Goal: Information Seeking & Learning: Find specific fact

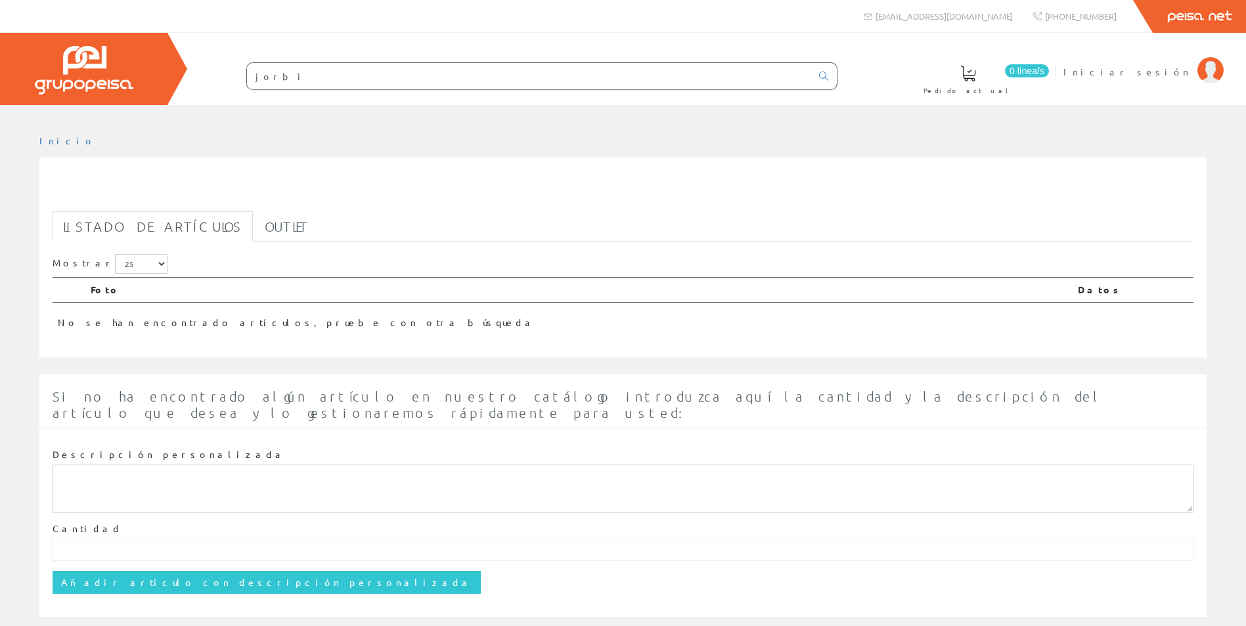
drag, startPoint x: 299, startPoint y: 77, endPoint x: 122, endPoint y: 75, distance: 177.3
click at [122, 75] on div "0 línea/s Pedido actual Iniciar sesión" at bounding box center [623, 69] width 1246 height 72
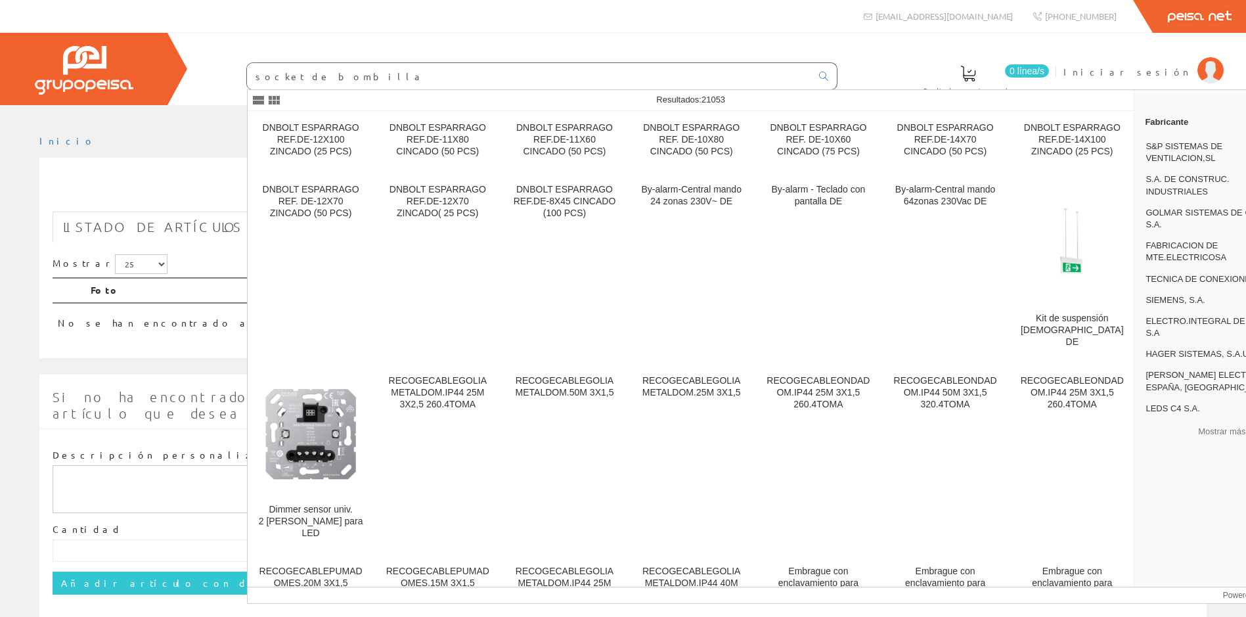
type input "socket de bombilla"
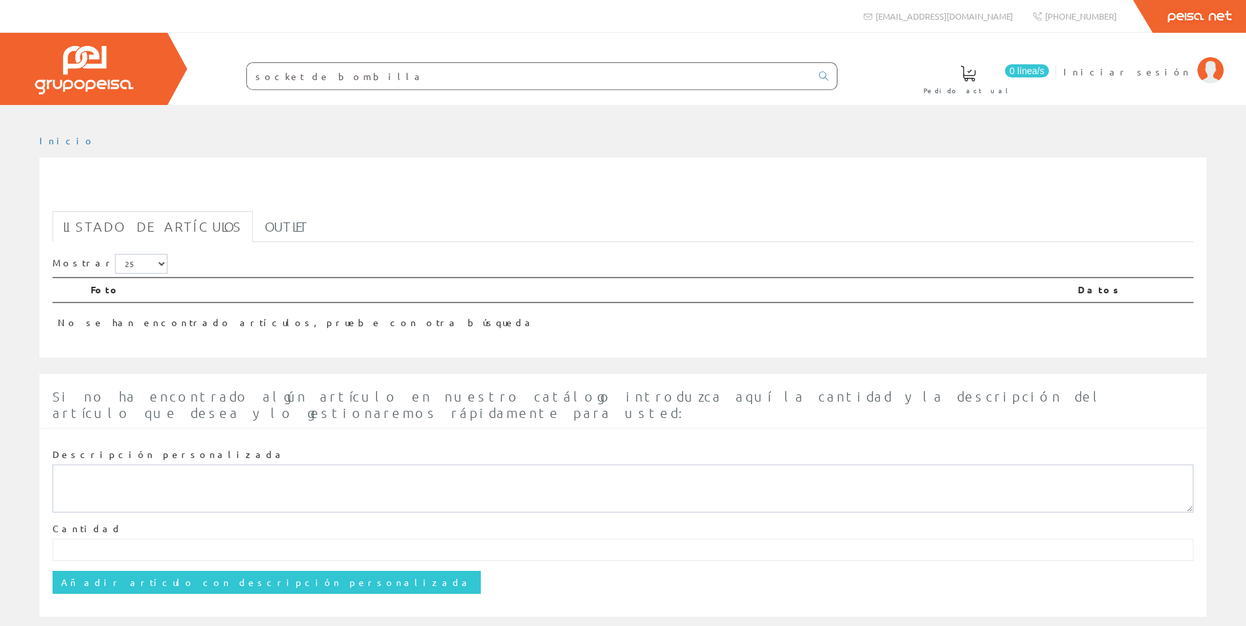
click at [368, 85] on input "socket de bombilla" at bounding box center [529, 76] width 564 height 26
drag, startPoint x: 288, startPoint y: 77, endPoint x: 672, endPoint y: 87, distance: 384.3
click at [665, 103] on div "0 línea/s Pedido actual Iniciar sesión" at bounding box center [623, 69] width 1246 height 72
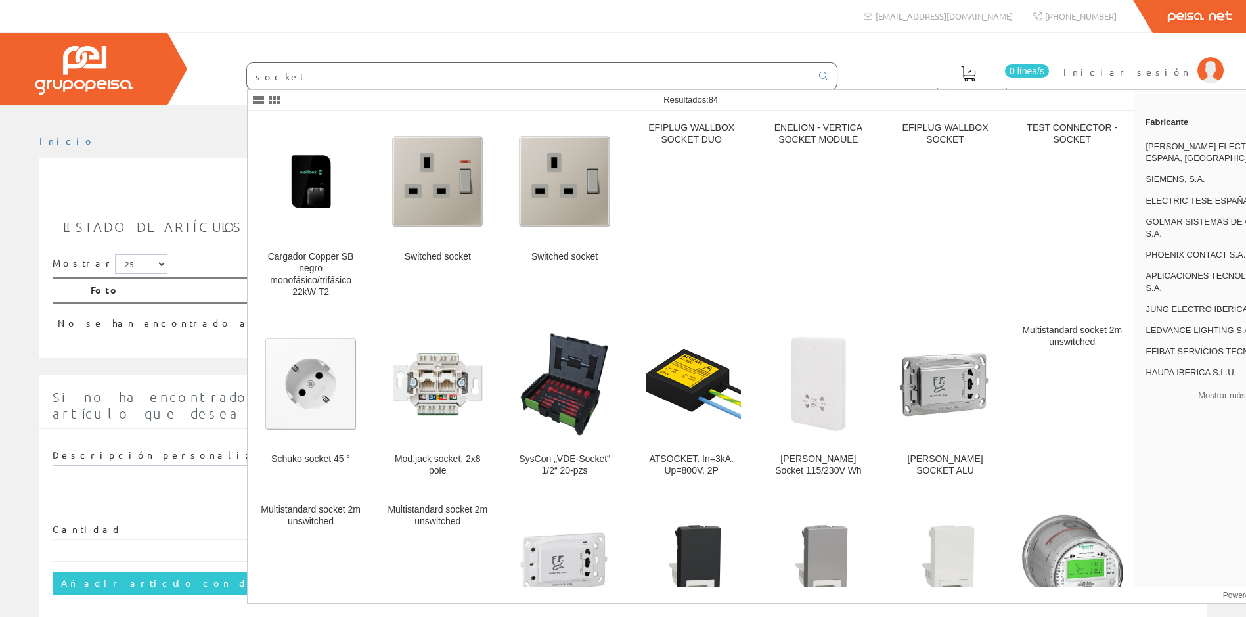
type input "socket"
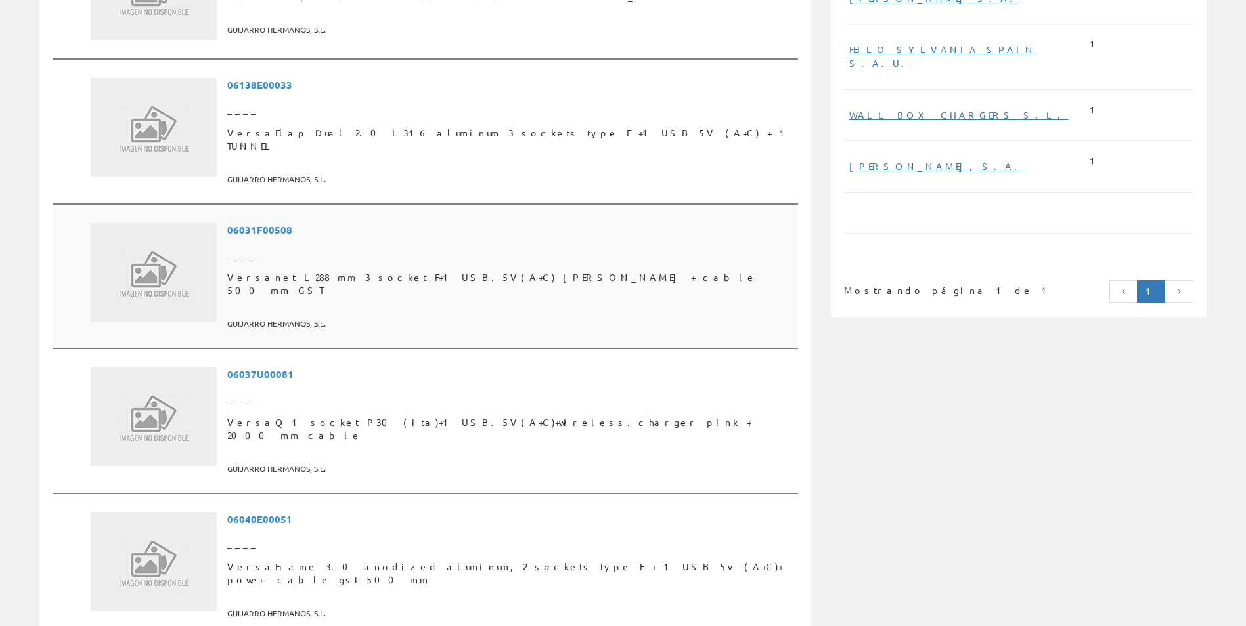
scroll to position [985, 0]
